Goal: Obtain resource: Obtain resource

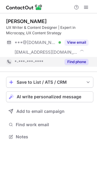
scroll to position [133, 97]
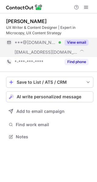
scroll to position [133, 97]
click at [76, 41] on button "View email" at bounding box center [77, 43] width 24 height 6
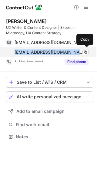
drag, startPoint x: 71, startPoint y: 53, endPoint x: 6, endPoint y: 51, distance: 65.7
click at [7, 51] on div "priyanka.lamba@scanova.io Verified Copy" at bounding box center [47, 52] width 83 height 10
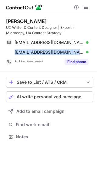
copy span "priyanka.lamba@scanova.io"
